Goal: Find specific page/section: Find specific page/section

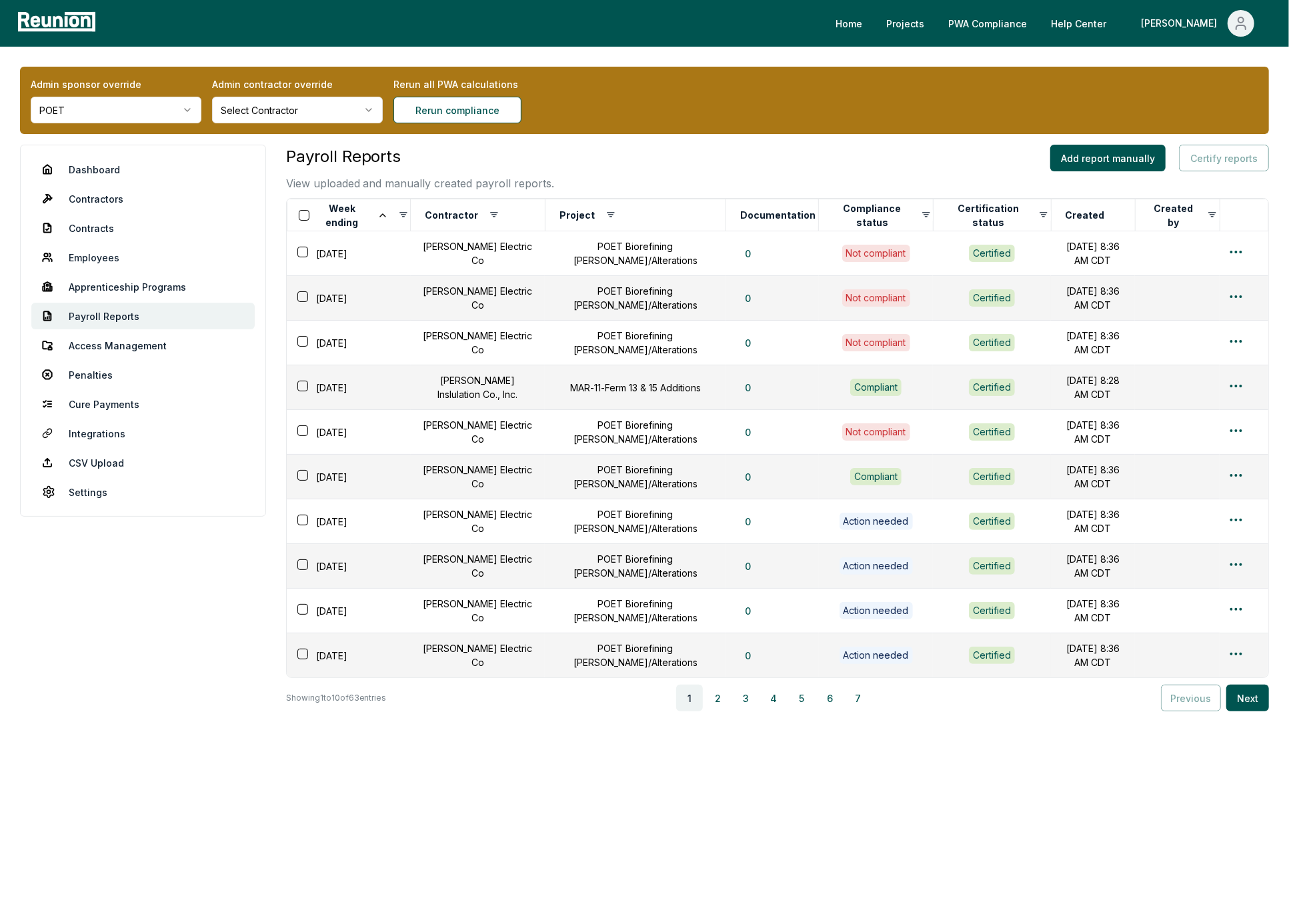
click at [156, 115] on html "Please visit us on your desktop We're working on making our marketplace mobile-…" at bounding box center [644, 462] width 1289 height 924
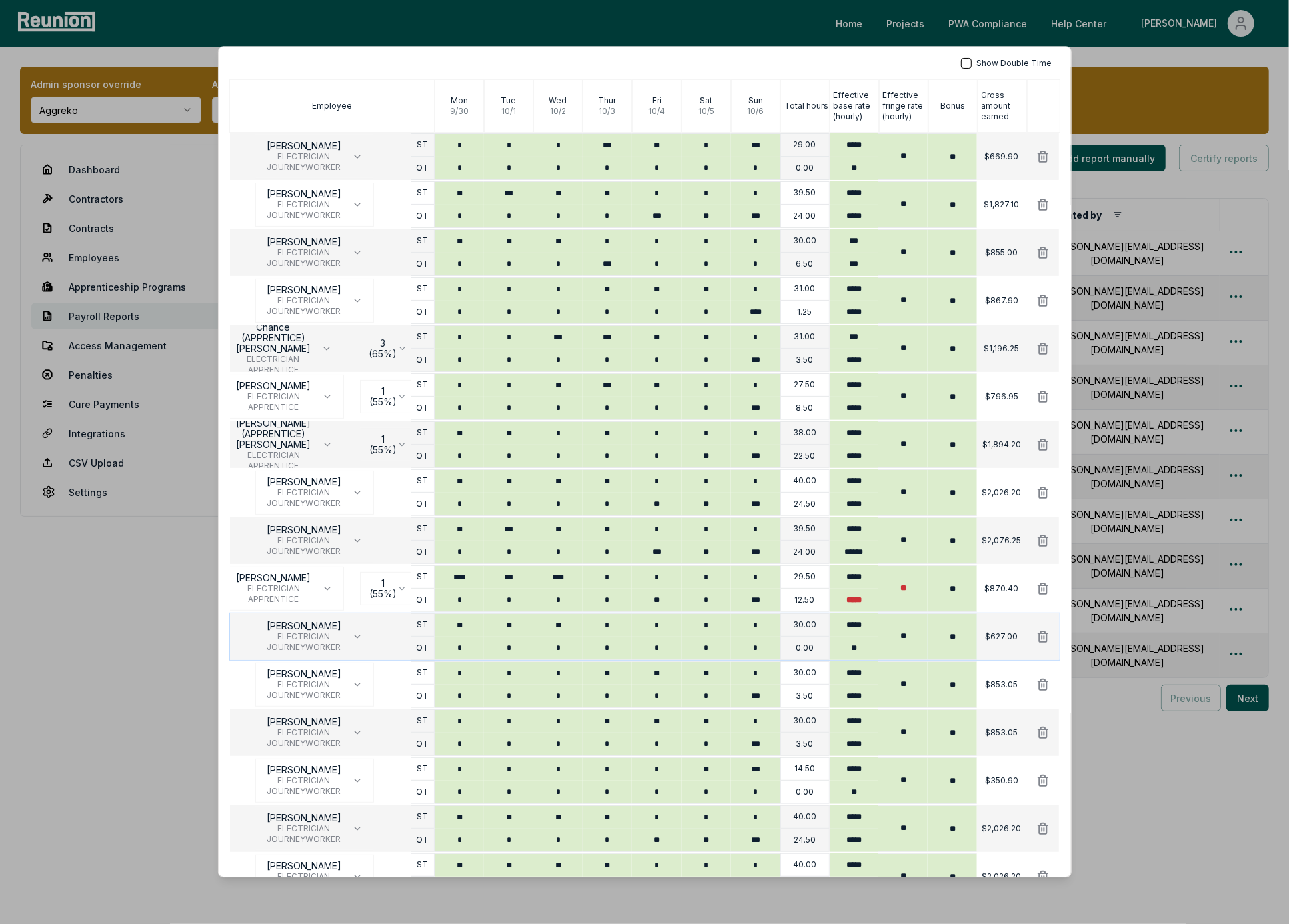
scroll to position [272, 0]
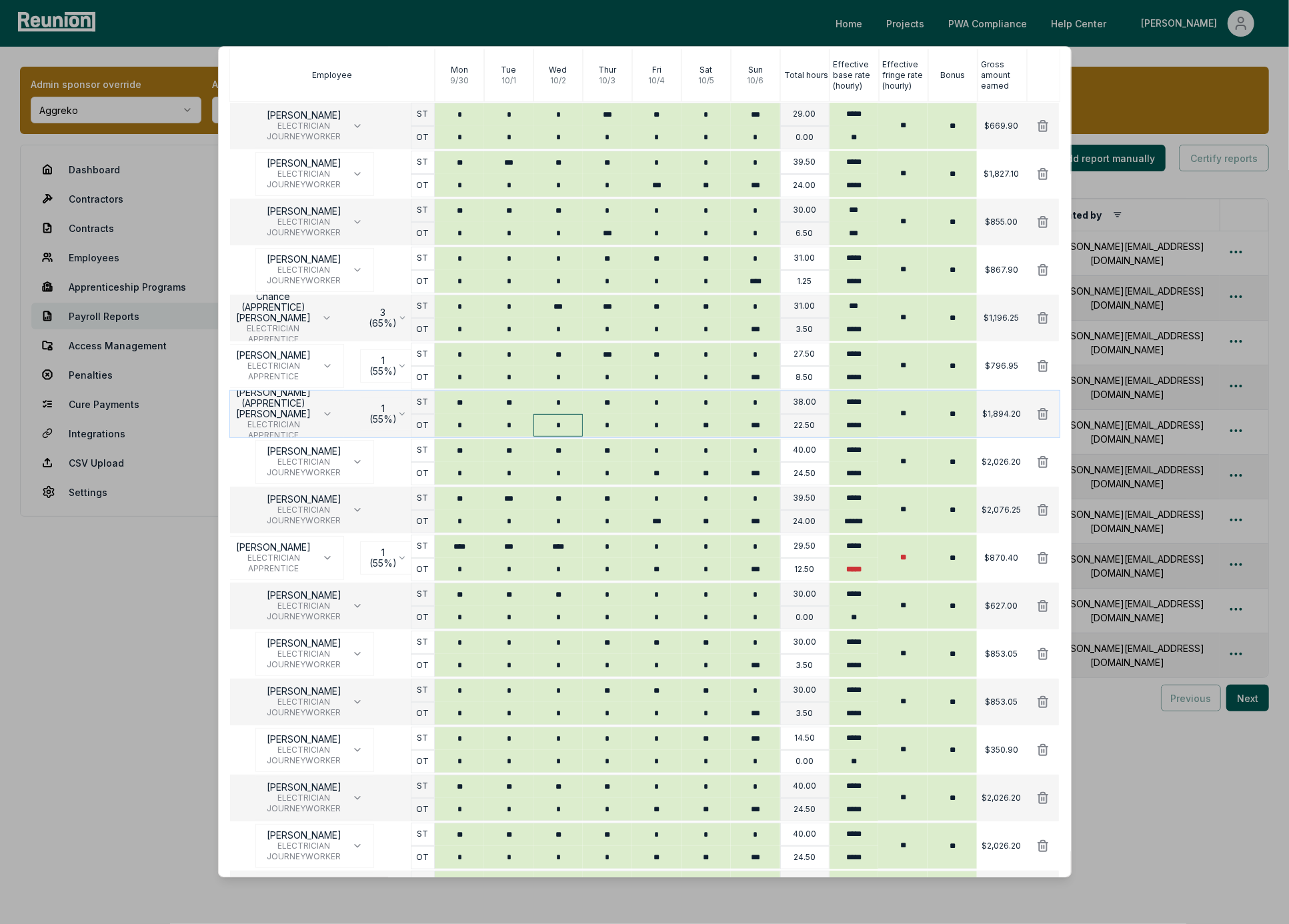
scroll to position [244, 0]
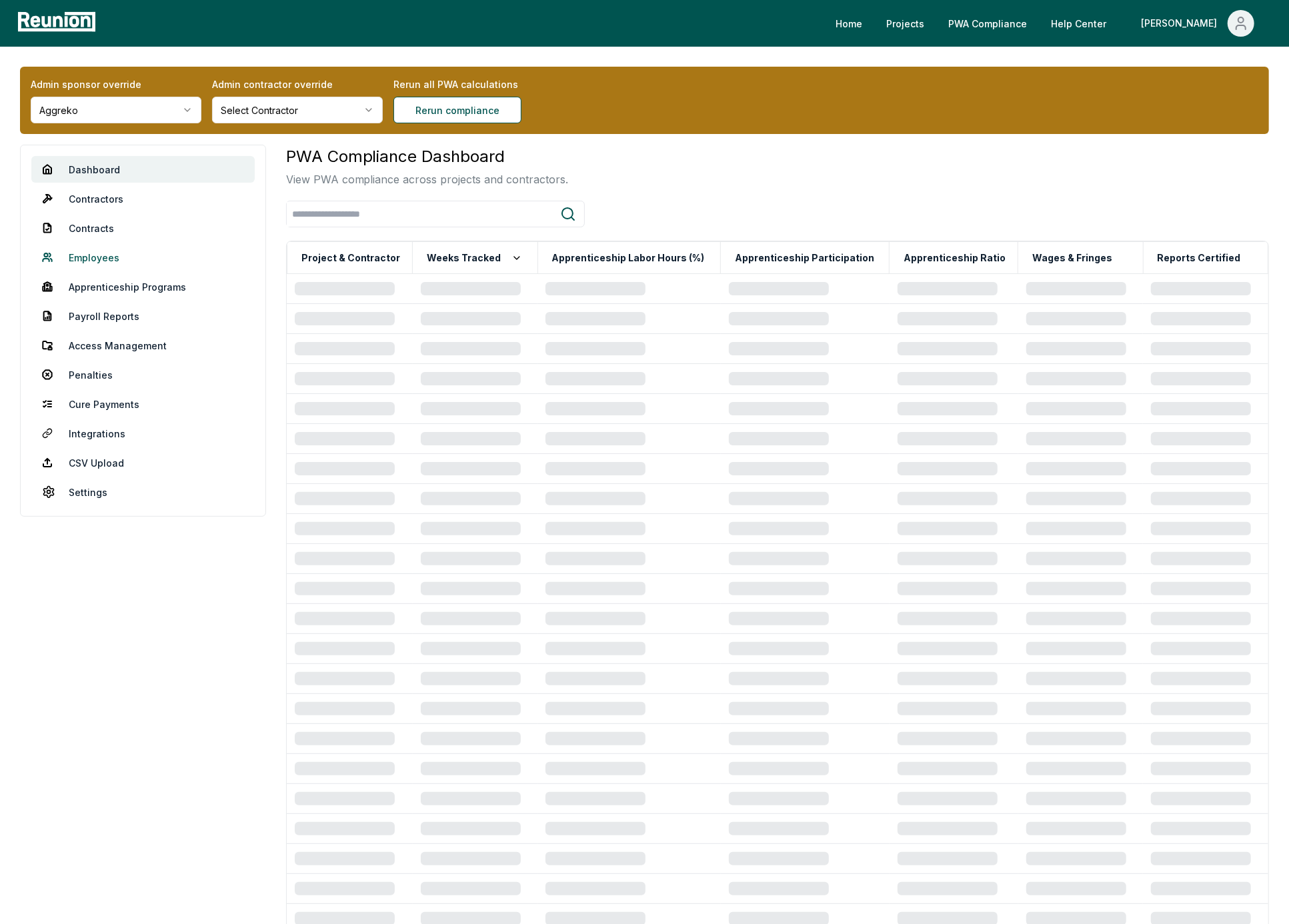
click at [97, 260] on link "Employees" at bounding box center [142, 257] width 223 height 26
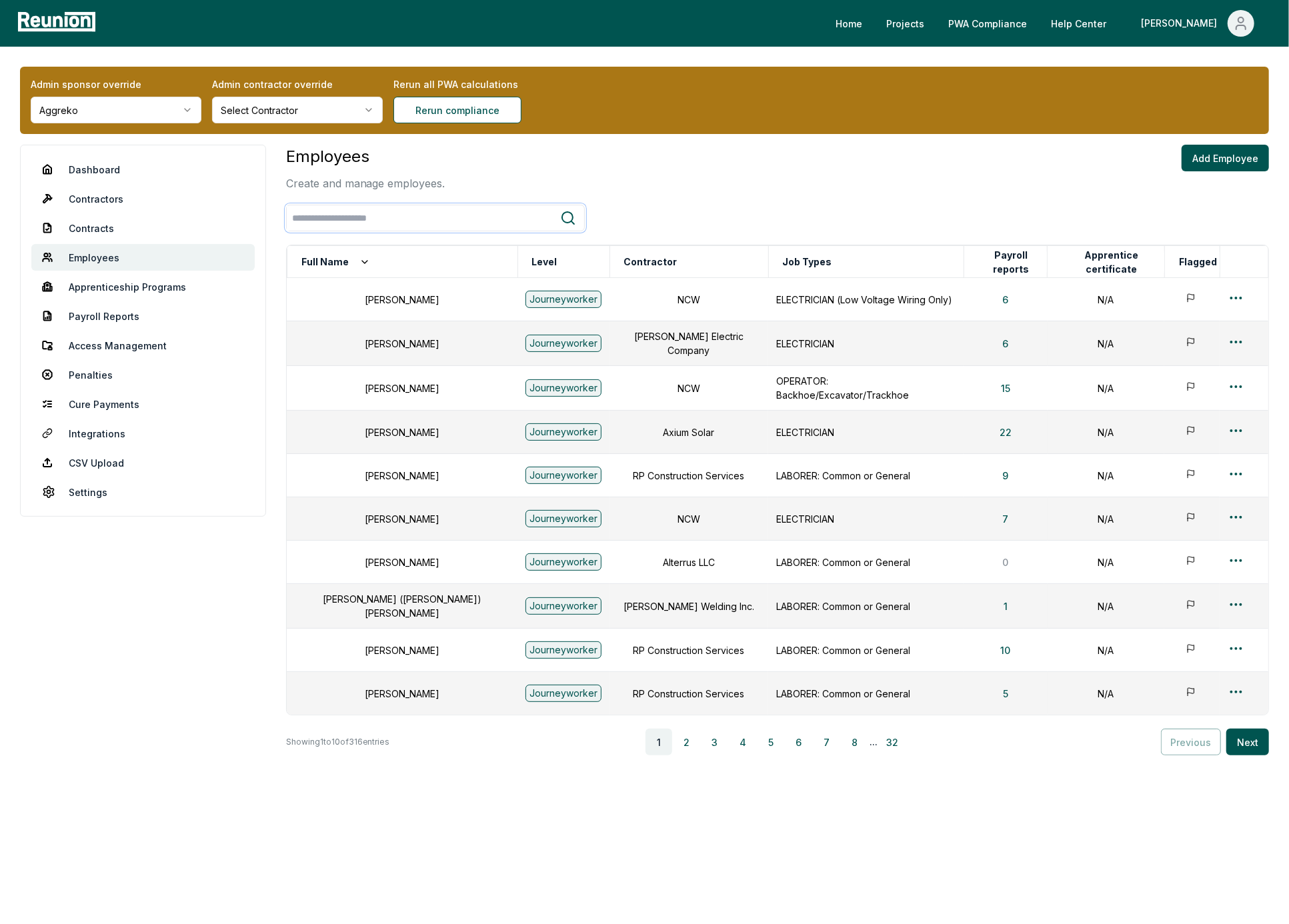
click at [376, 217] on input "search" at bounding box center [423, 218] width 273 height 25
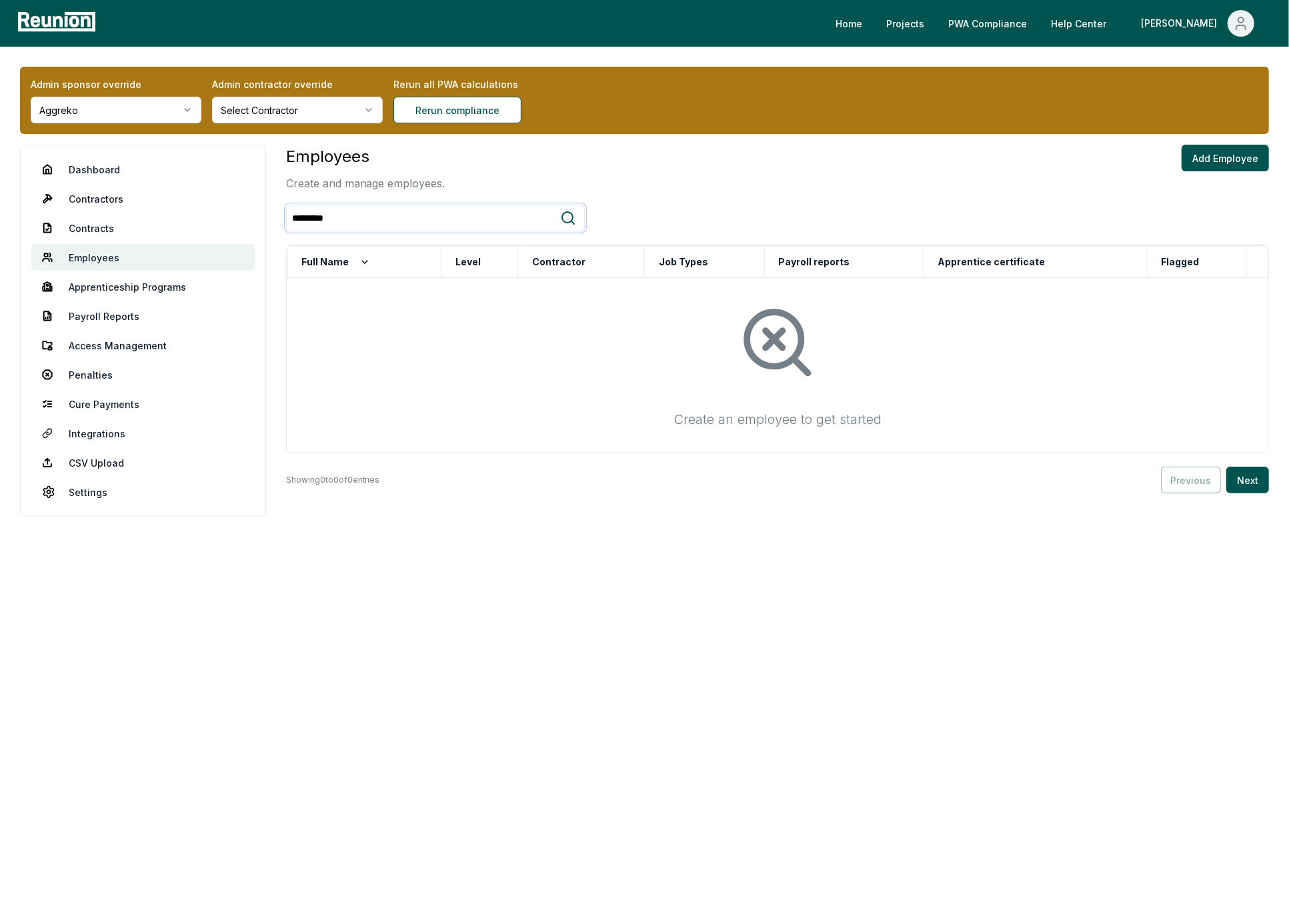
click at [312, 215] on input "*********" at bounding box center [423, 218] width 273 height 25
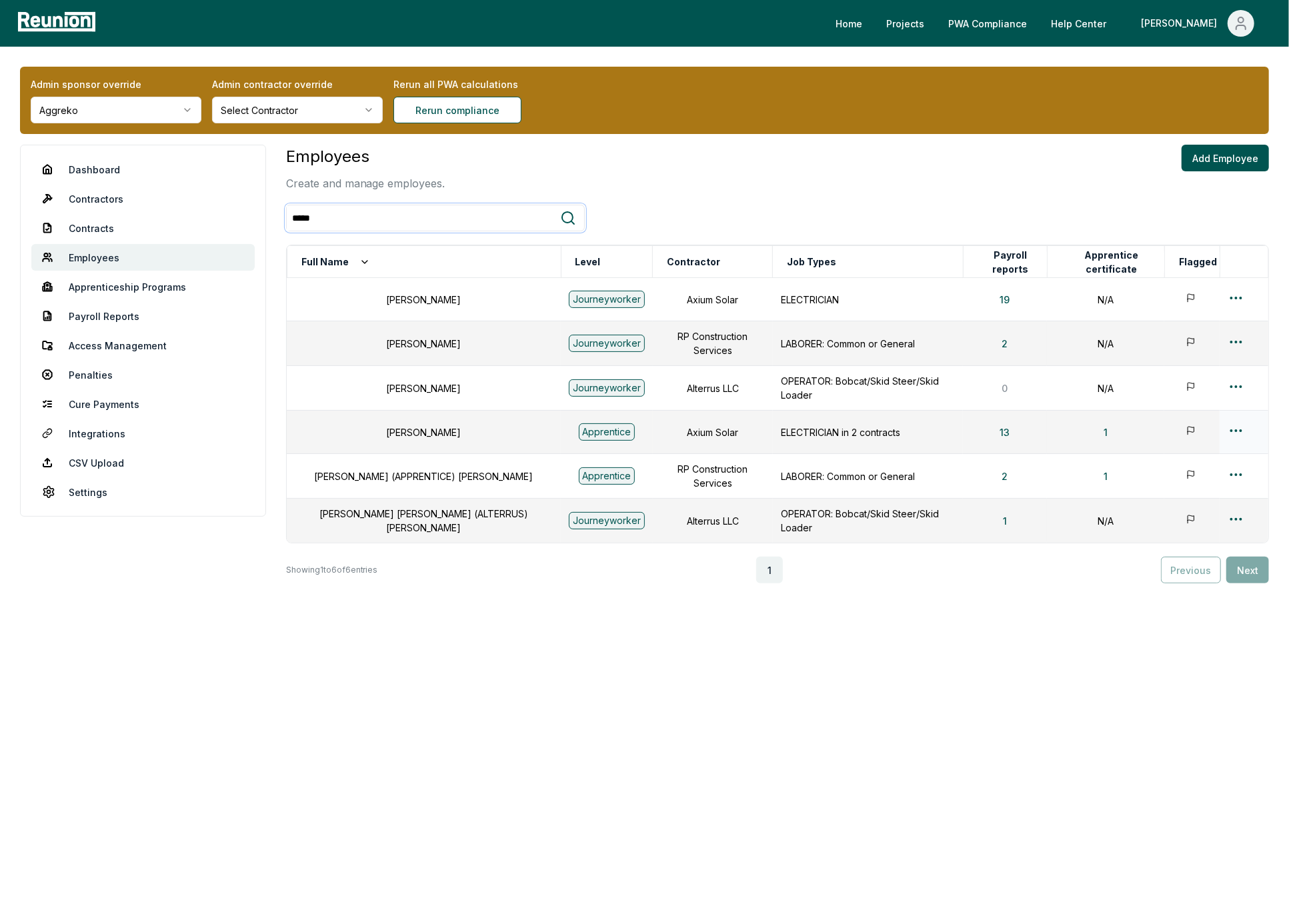
type input "*****"
click at [1228, 428] on html "Please visit us on your desktop We're working on making our marketplace mobile-…" at bounding box center [644, 462] width 1289 height 924
click at [1191, 483] on div "Edit" at bounding box center [1213, 479] width 126 height 22
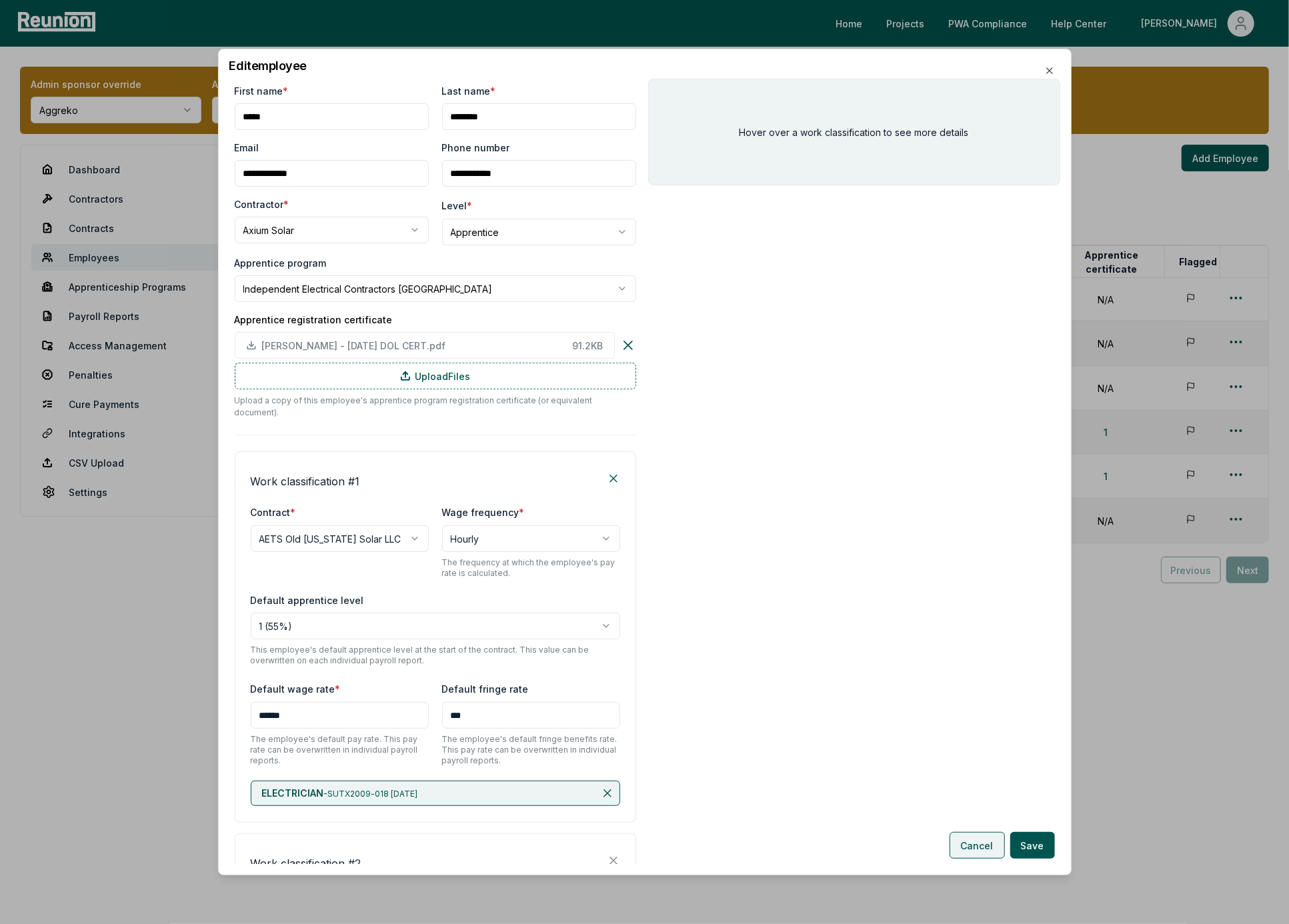
click at [958, 835] on button "Cancel" at bounding box center [977, 845] width 55 height 26
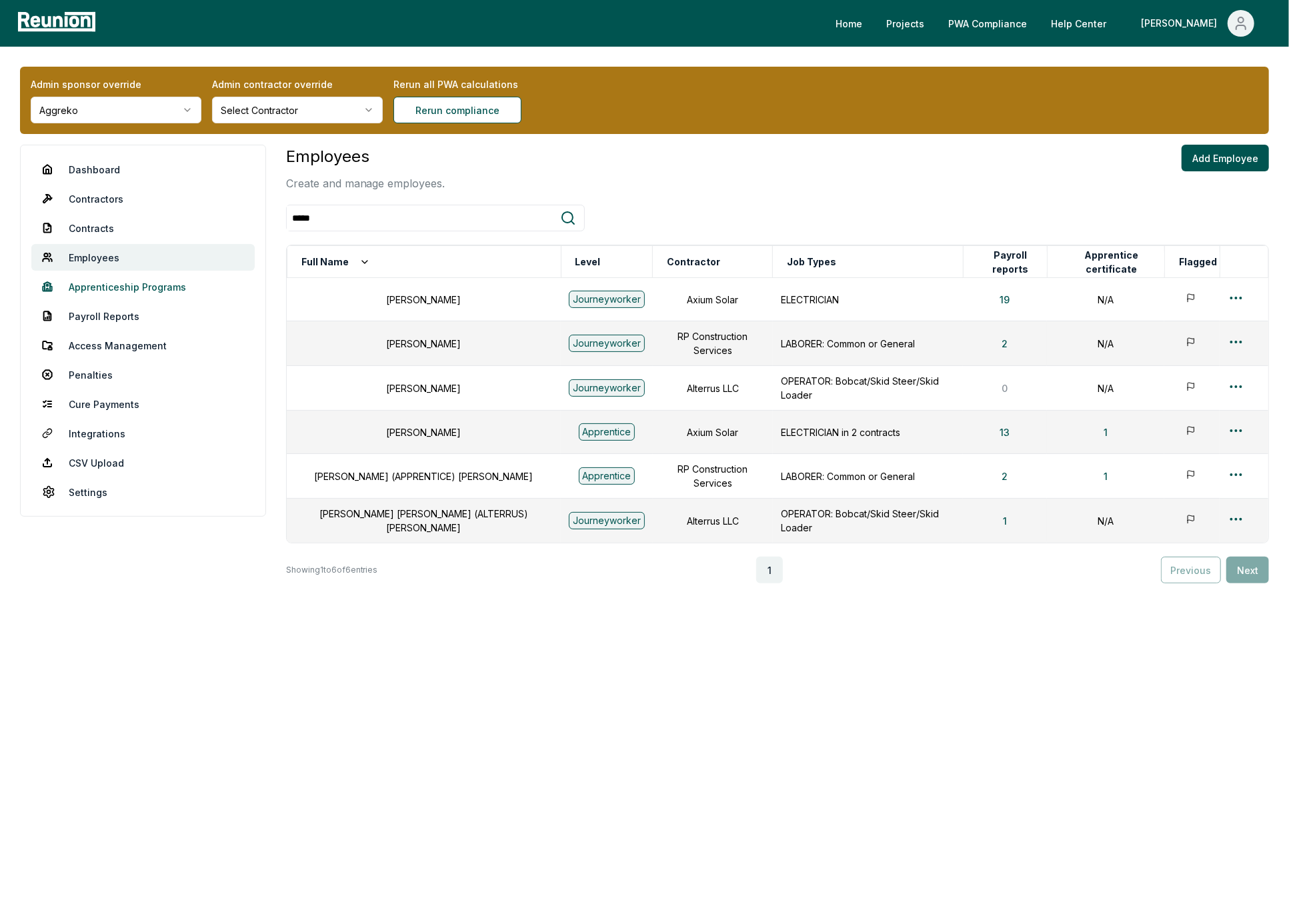
click at [123, 287] on link "Apprenticeship Programs" at bounding box center [142, 286] width 223 height 26
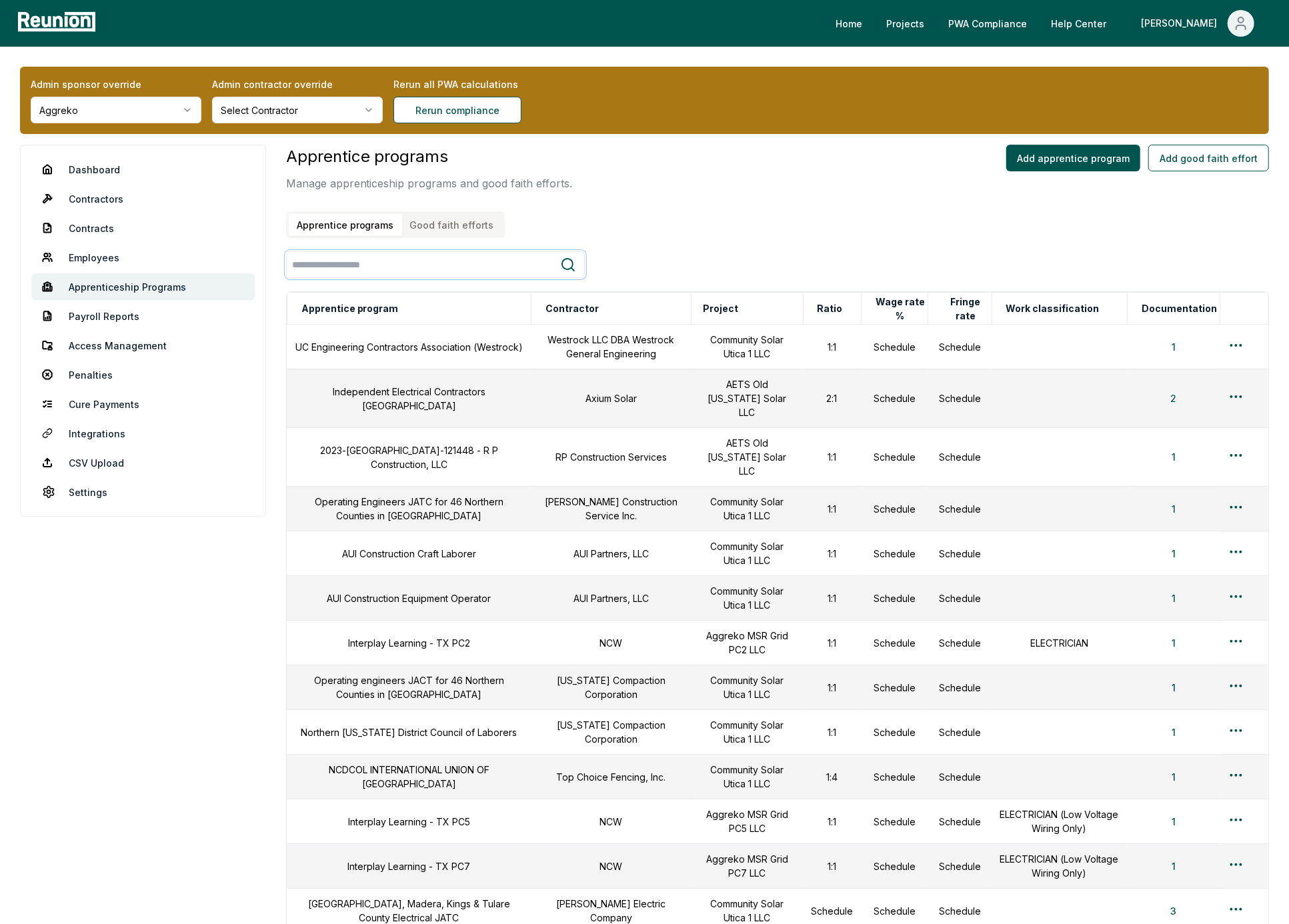
click at [384, 262] on input "search" at bounding box center [423, 265] width 273 height 25
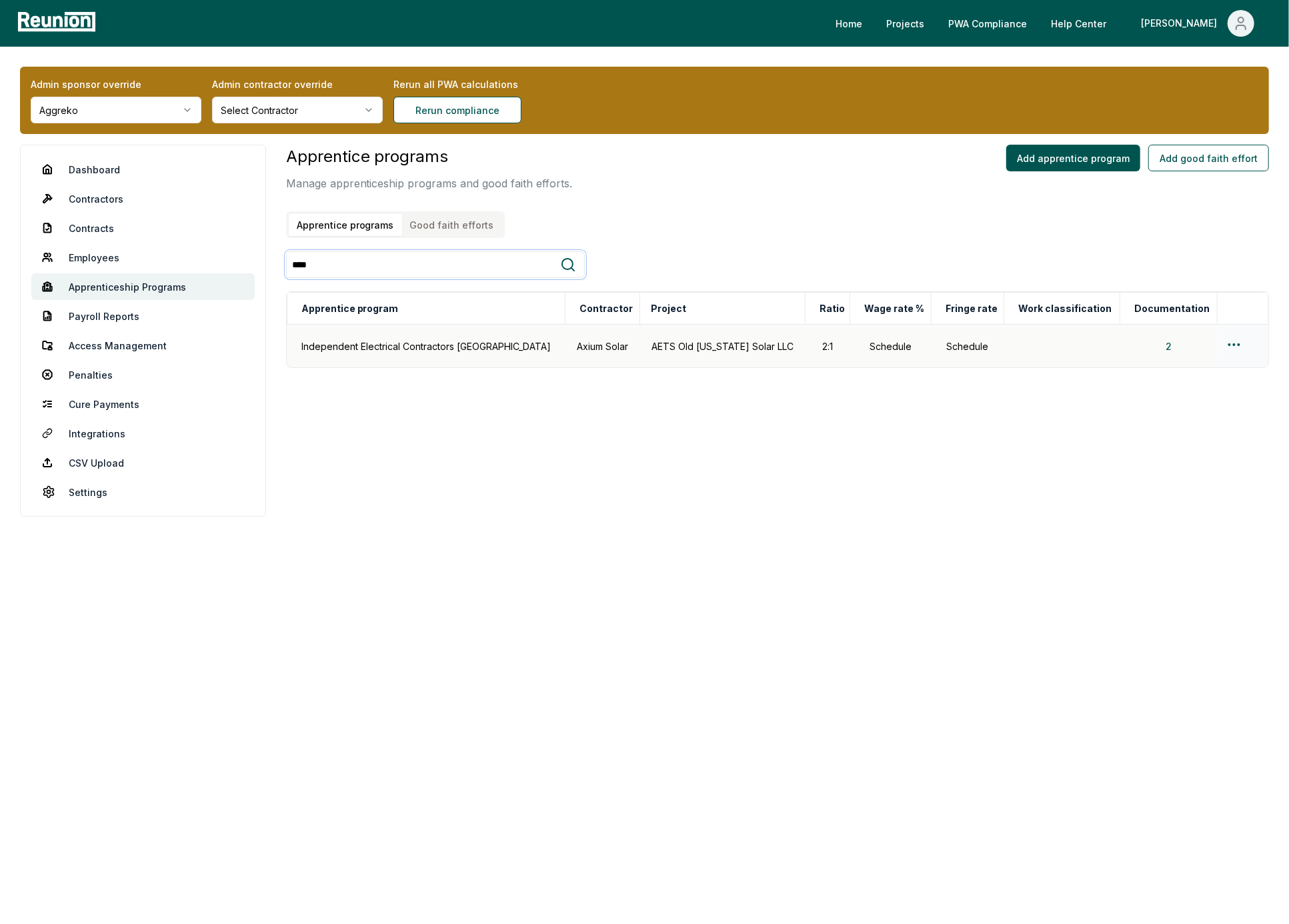
type input "****"
click at [1223, 339] on html "Please visit us on your desktop We're working on making our marketplace mobile-…" at bounding box center [644, 462] width 1289 height 924
click at [1169, 403] on div "Edit" at bounding box center [1213, 396] width 126 height 22
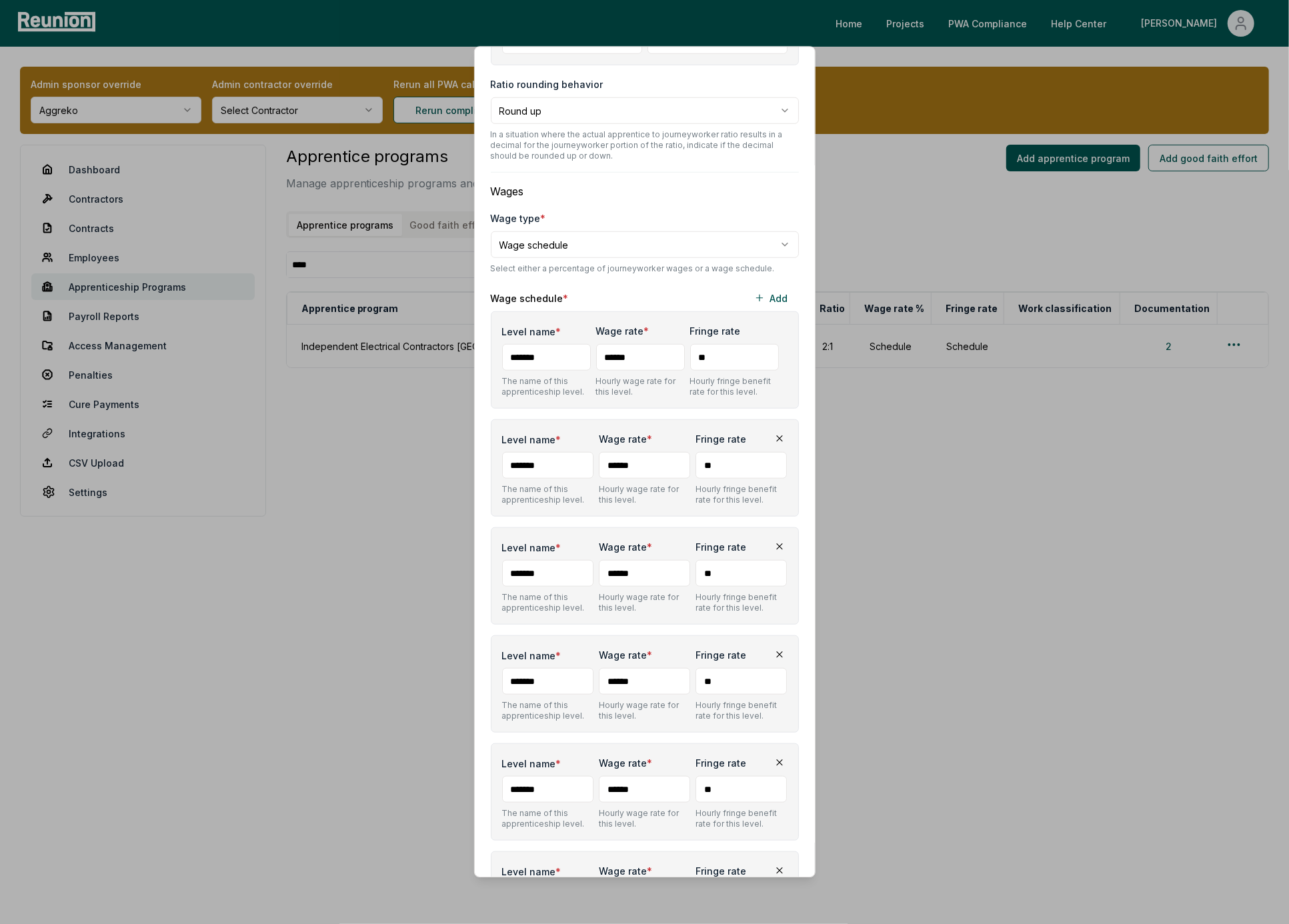
scroll to position [791, 0]
